Goal: Task Accomplishment & Management: Manage account settings

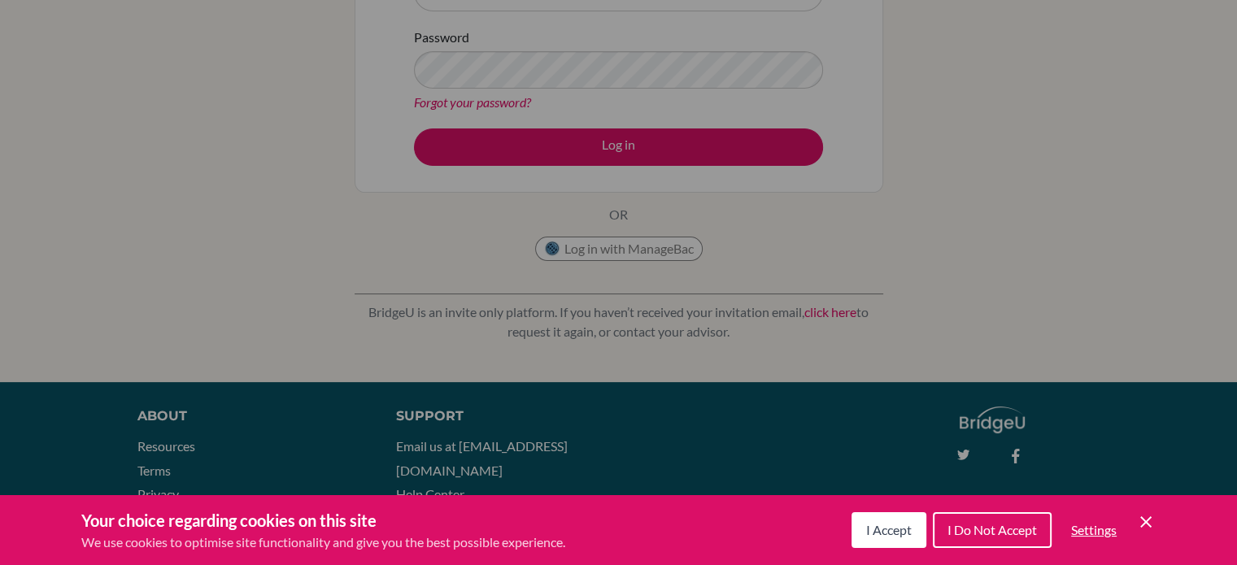
scroll to position [301, 0]
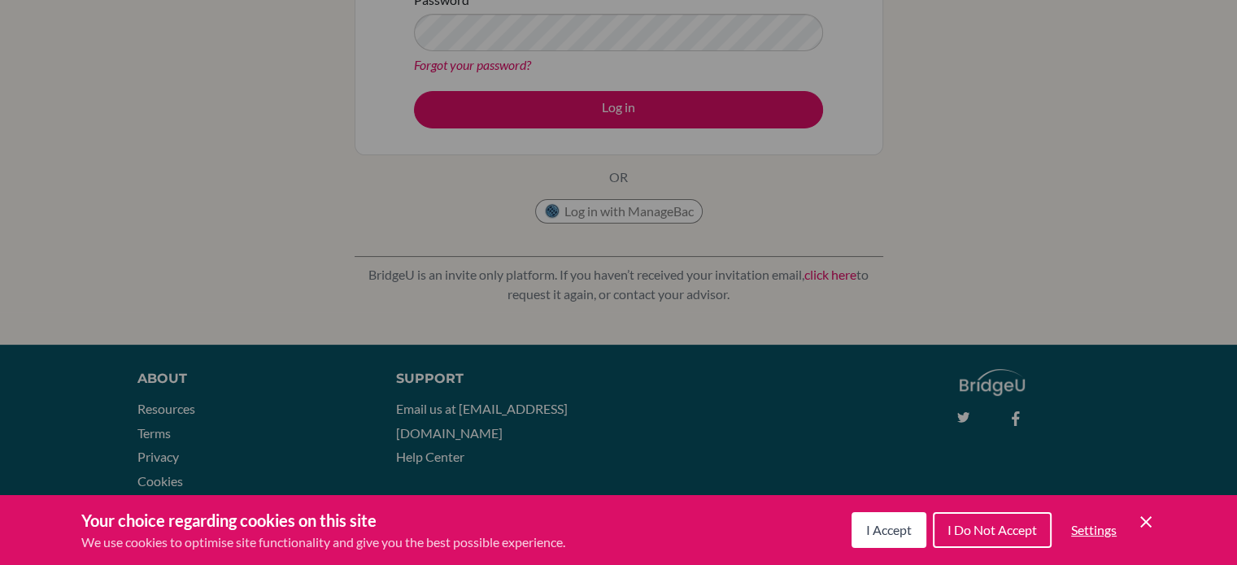
click at [1143, 515] on icon "Cookie Control Close Icon" at bounding box center [1146, 522] width 20 height 20
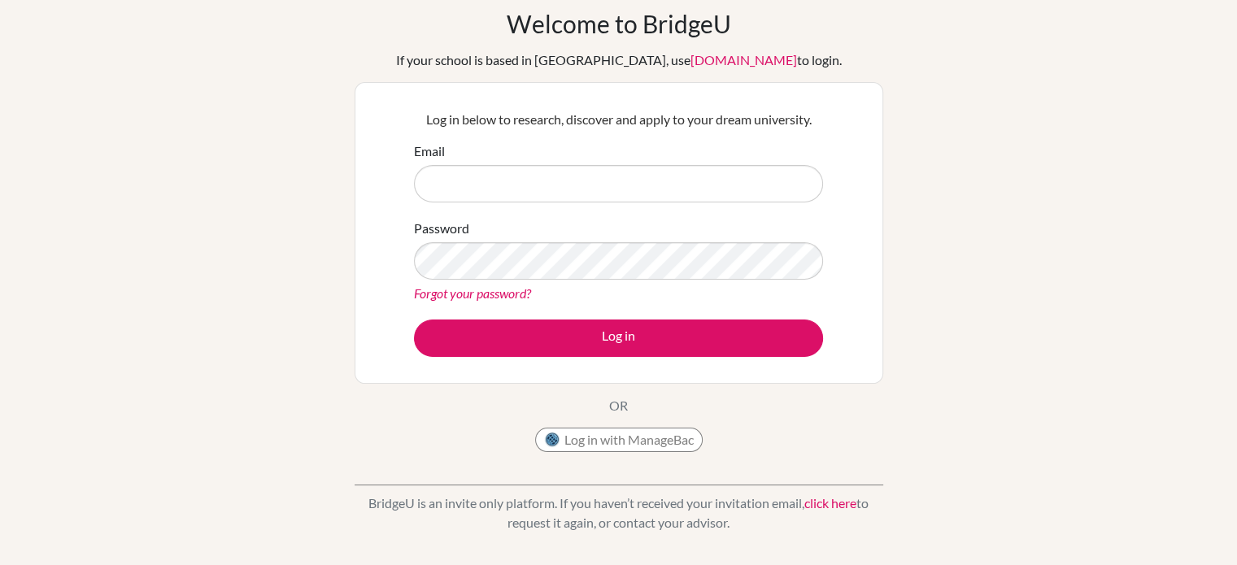
scroll to position [0, 0]
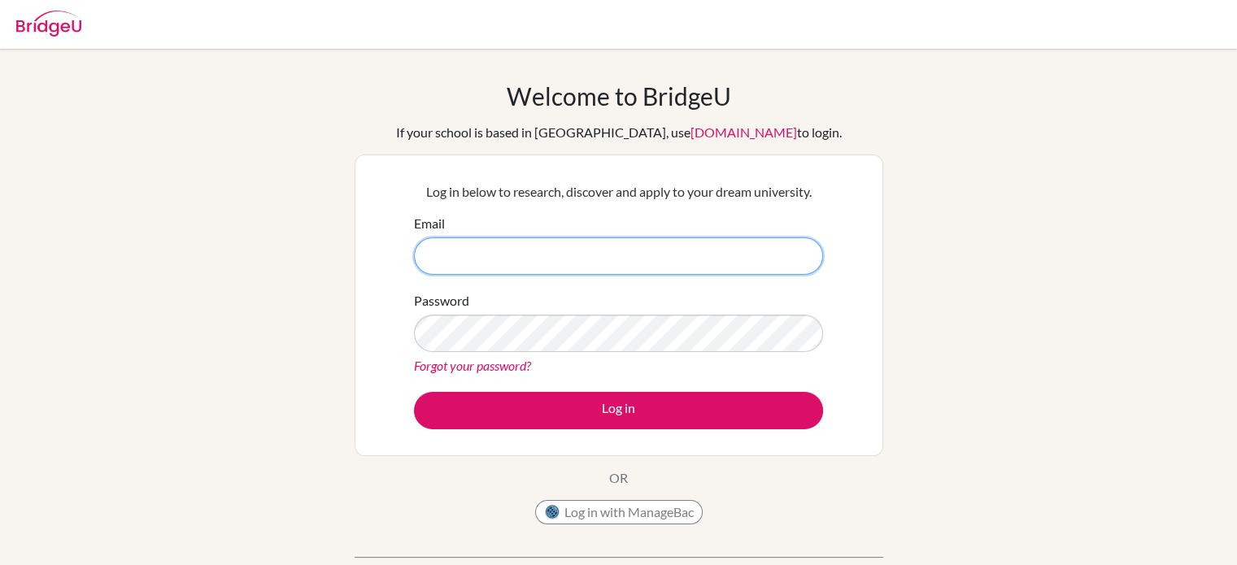
click at [750, 259] on input "Email" at bounding box center [618, 255] width 409 height 37
click at [623, 253] on input "chaeeun.yoon@ris.ae" at bounding box center [618, 255] width 409 height 37
type input "c"
click at [668, 245] on input "Email" at bounding box center [618, 255] width 409 height 37
type input "chaeeun.yoon@ris.ae"
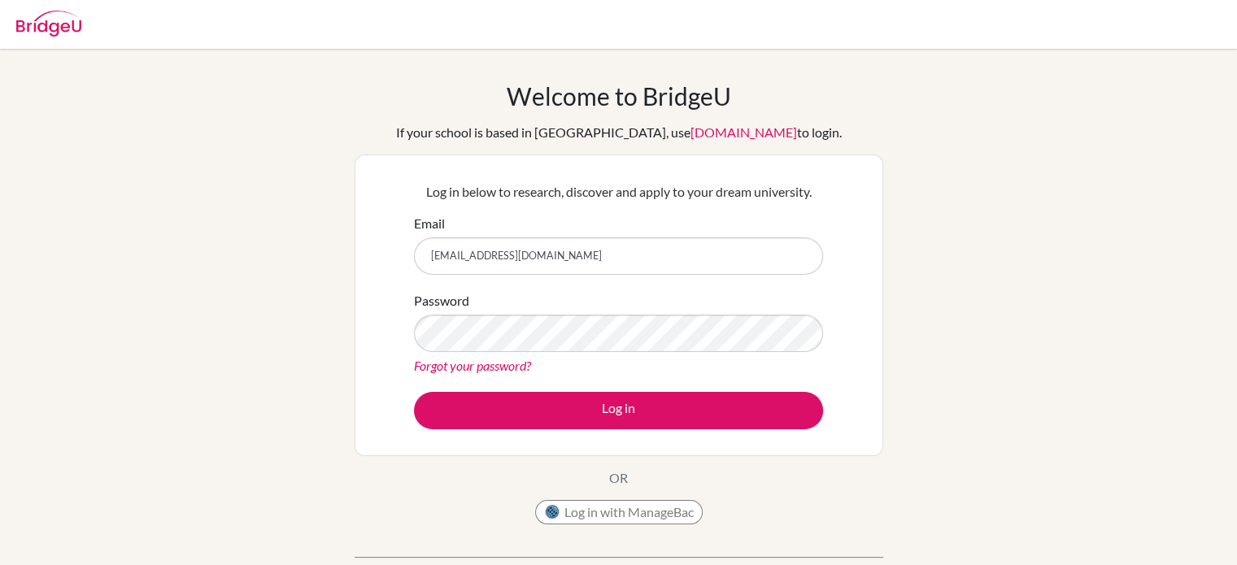
click at [510, 368] on link "Forgot your password?" at bounding box center [472, 365] width 117 height 15
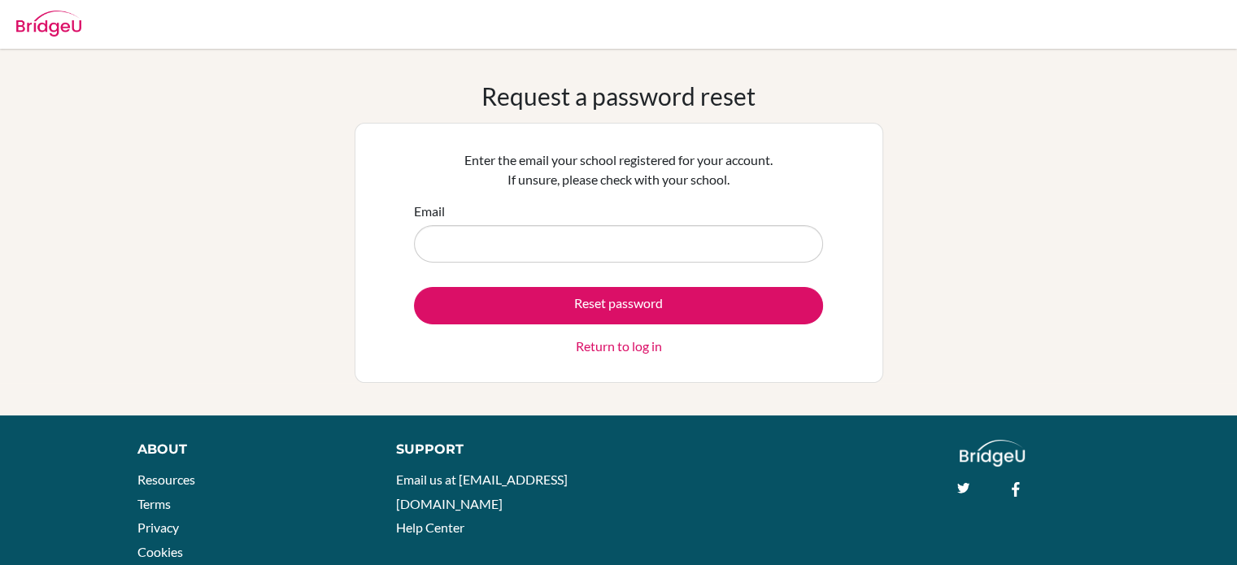
click at [482, 243] on input "Email" at bounding box center [618, 243] width 409 height 37
type input "[EMAIL_ADDRESS][DOMAIN_NAME]"
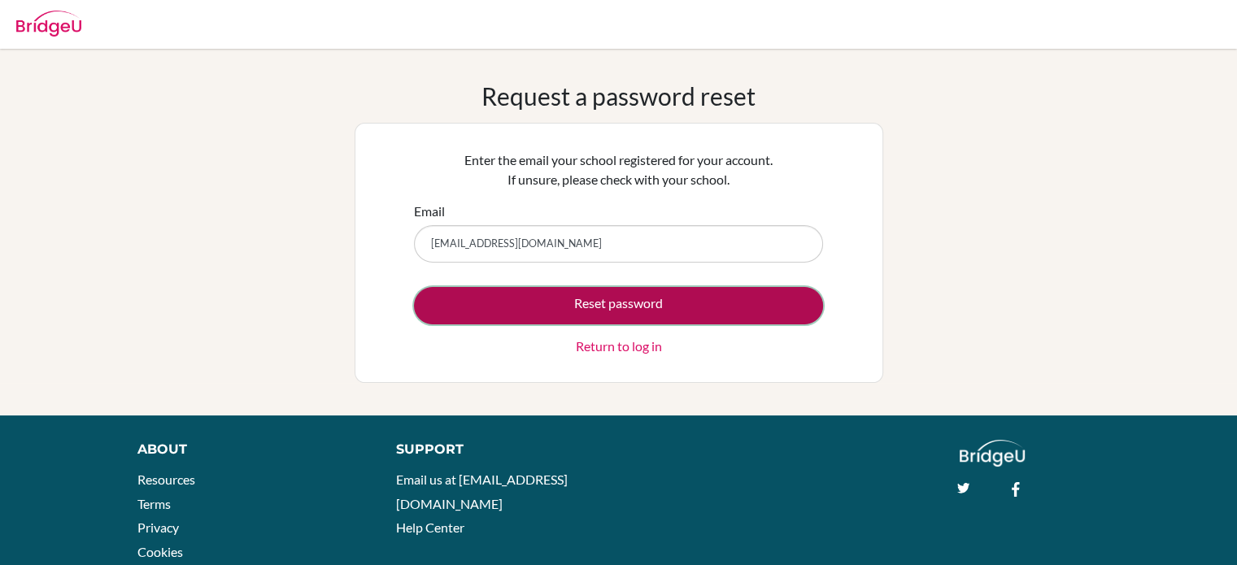
click at [533, 299] on button "Reset password" at bounding box center [618, 305] width 409 height 37
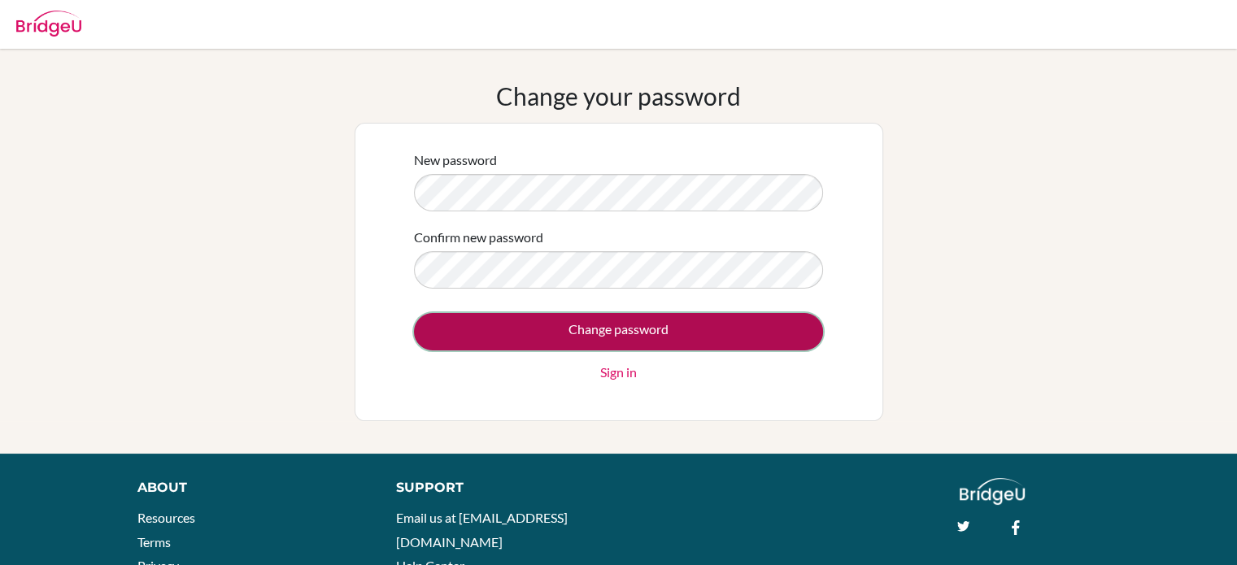
click at [576, 341] on input "Change password" at bounding box center [618, 331] width 409 height 37
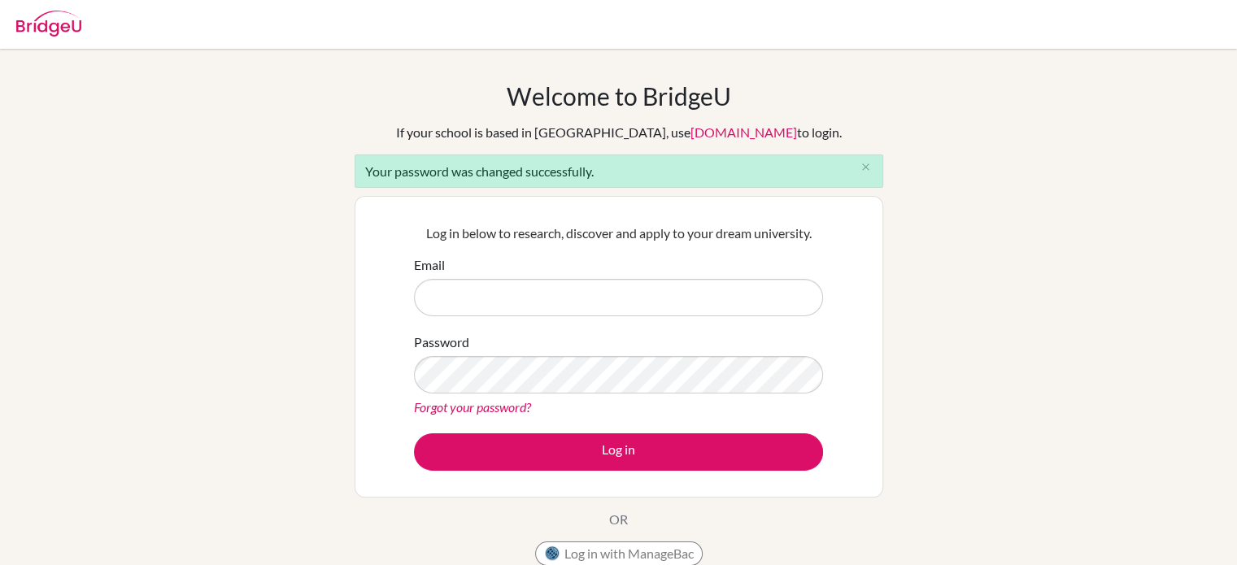
click at [537, 293] on input "Email" at bounding box center [618, 297] width 409 height 37
type input "[EMAIL_ADDRESS][DOMAIN_NAME]"
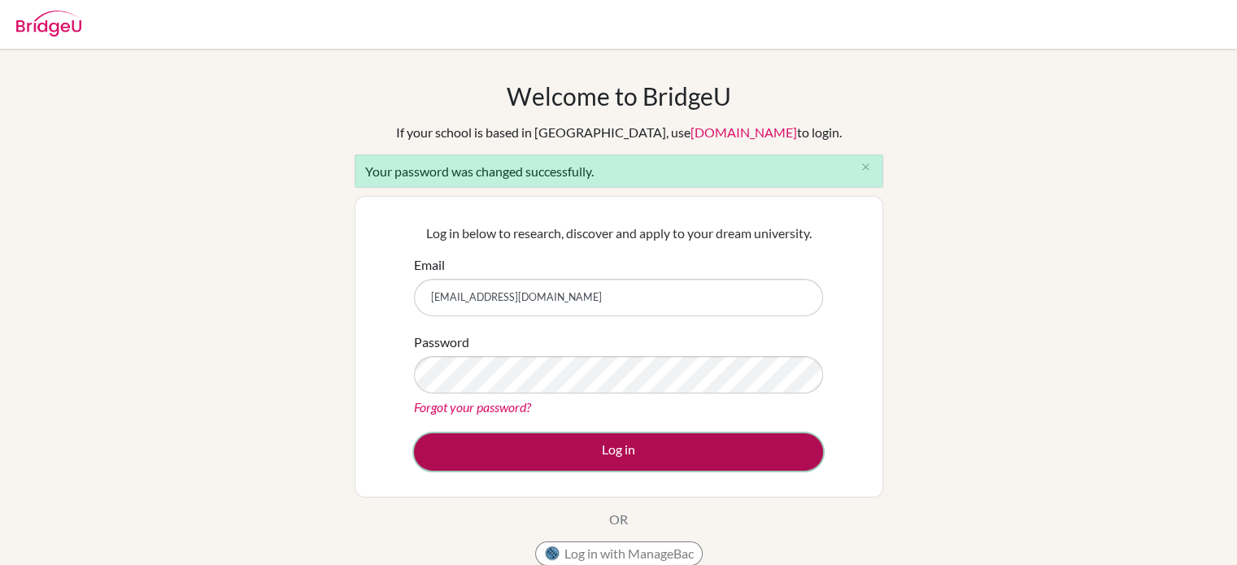
click at [508, 463] on button "Log in" at bounding box center [618, 451] width 409 height 37
